Goal: Check status: Check status

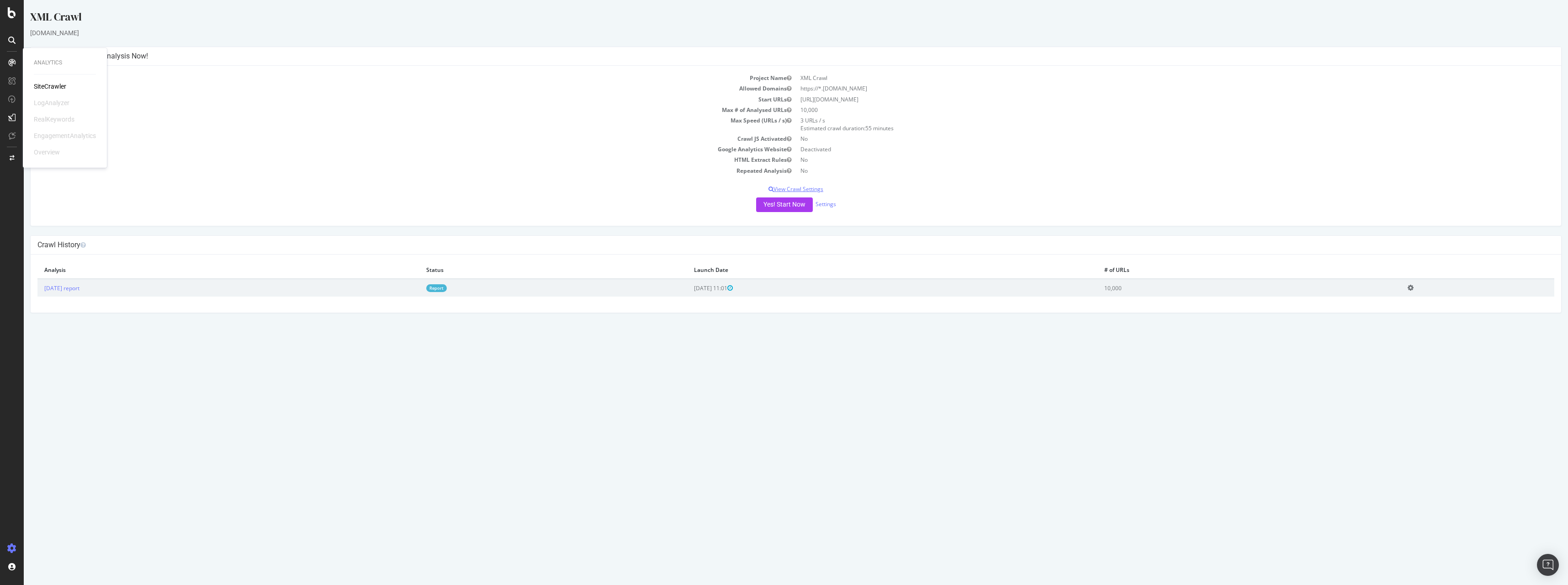
click at [781, 189] on p "View Crawl Settings" at bounding box center [796, 189] width 1517 height 8
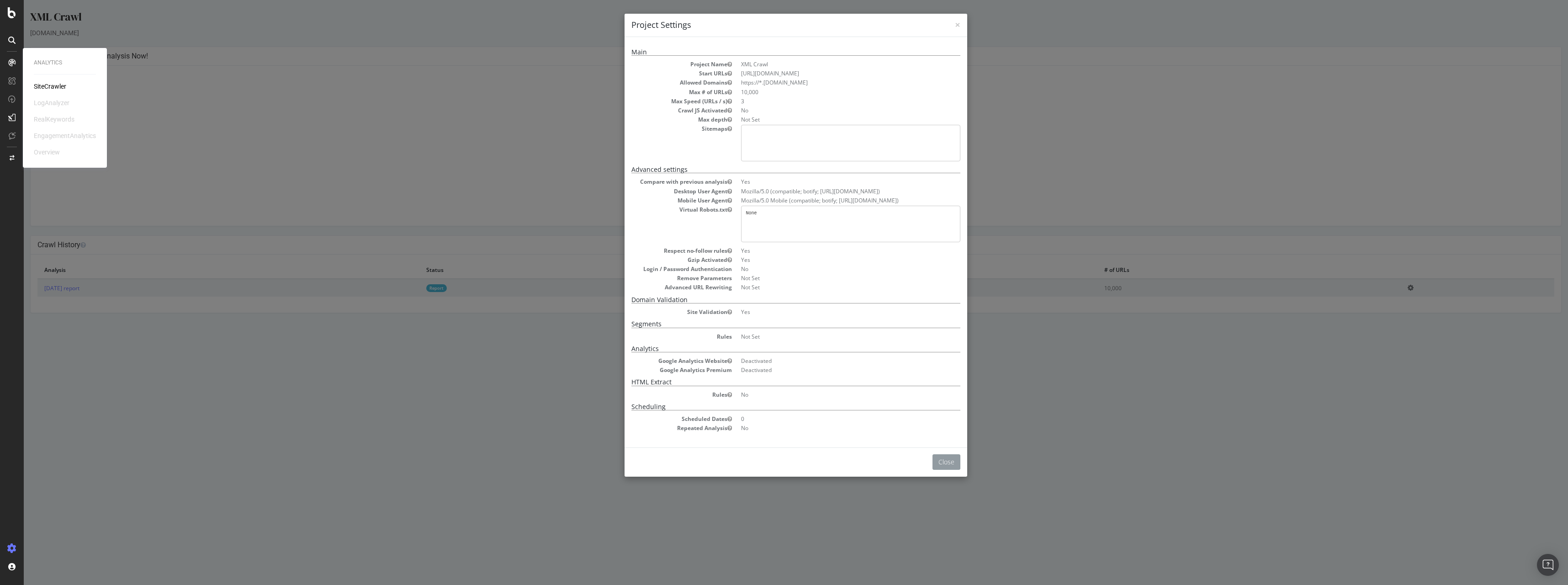
drag, startPoint x: 940, startPoint y: 451, endPoint x: 938, endPoint y: 456, distance: 5.4
click at [941, 451] on div "Close" at bounding box center [796, 462] width 343 height 30
drag, startPoint x: 937, startPoint y: 458, endPoint x: 532, endPoint y: 327, distance: 425.7
click at [909, 449] on div "Close" at bounding box center [796, 462] width 343 height 30
click at [319, 256] on div "× Close Project Settings Main Project Name XML Crawl Start URLs https://att.com…" at bounding box center [796, 292] width 1544 height 585
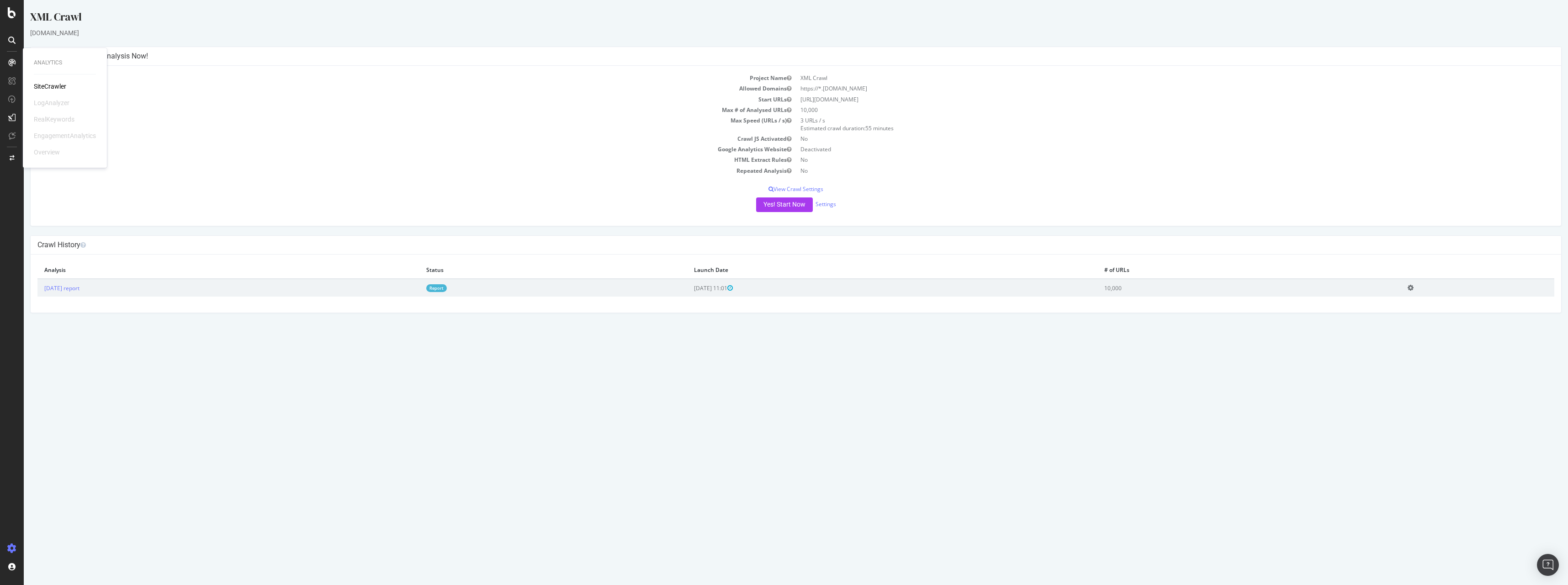
click at [336, 221] on div "Project Name XML Crawl Allowed Domains https://*.att.com Start URLs https://att…" at bounding box center [796, 146] width 1531 height 160
click at [76, 294] on td "2025 Jul. 16th report" at bounding box center [228, 288] width 382 height 18
click at [14, 16] on icon at bounding box center [12, 13] width 8 height 11
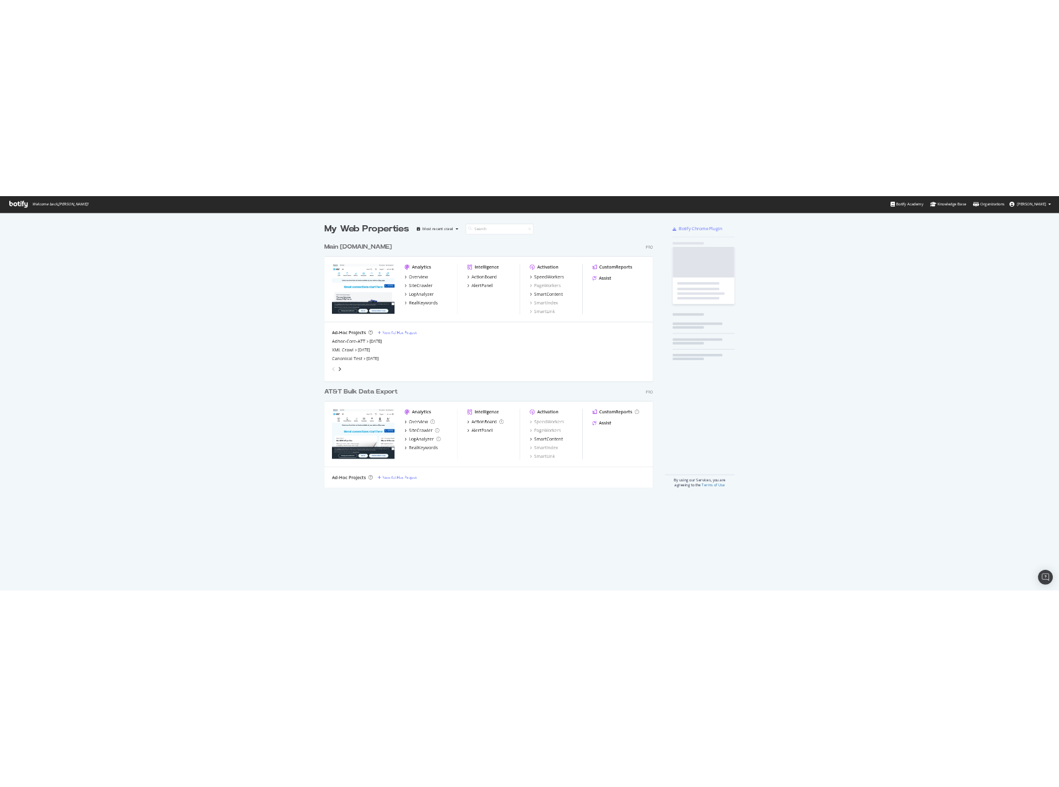
scroll to position [783, 2106]
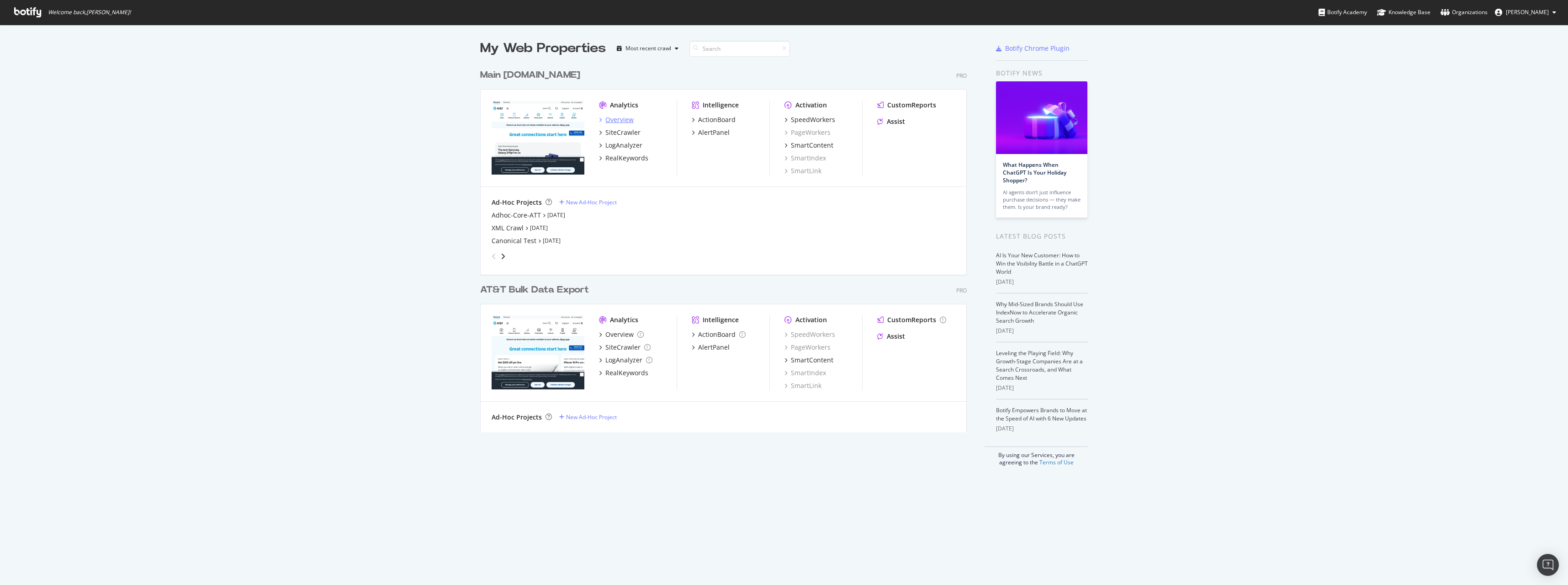
click at [615, 117] on div "Overview" at bounding box center [619, 120] width 28 height 9
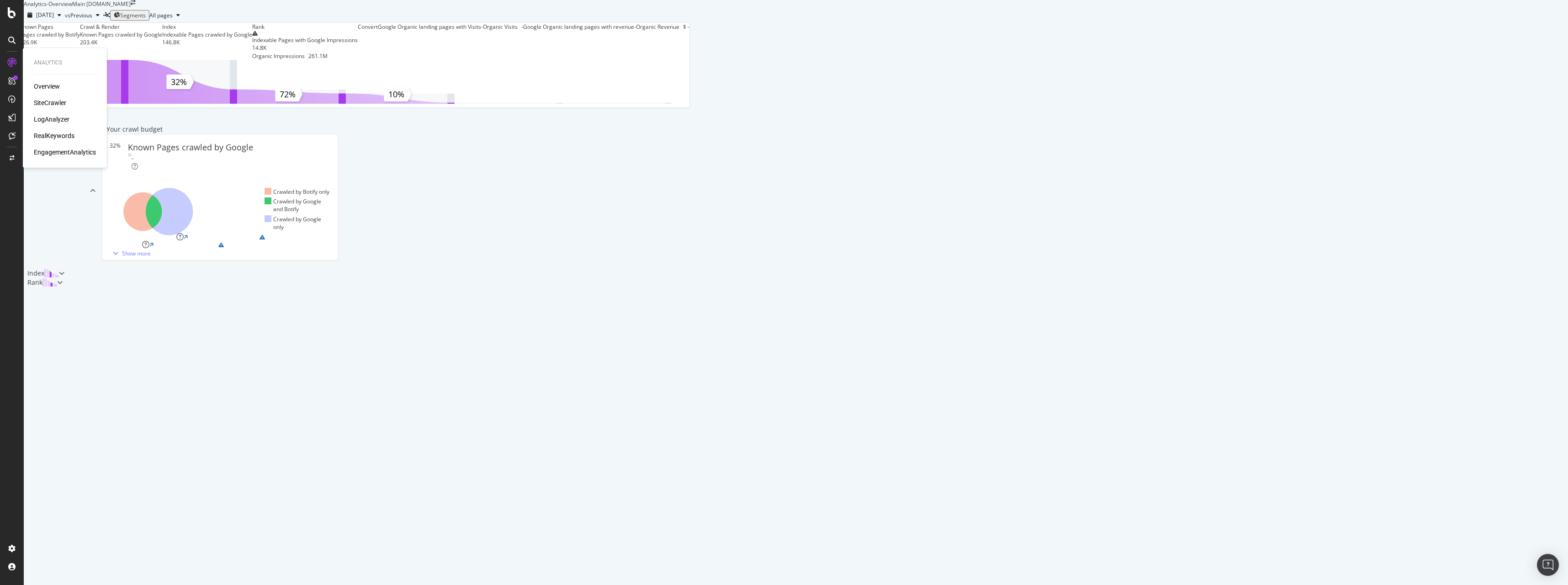
click at [53, 100] on div "SiteCrawler" at bounding box center [50, 103] width 32 height 9
